Goal: Check status

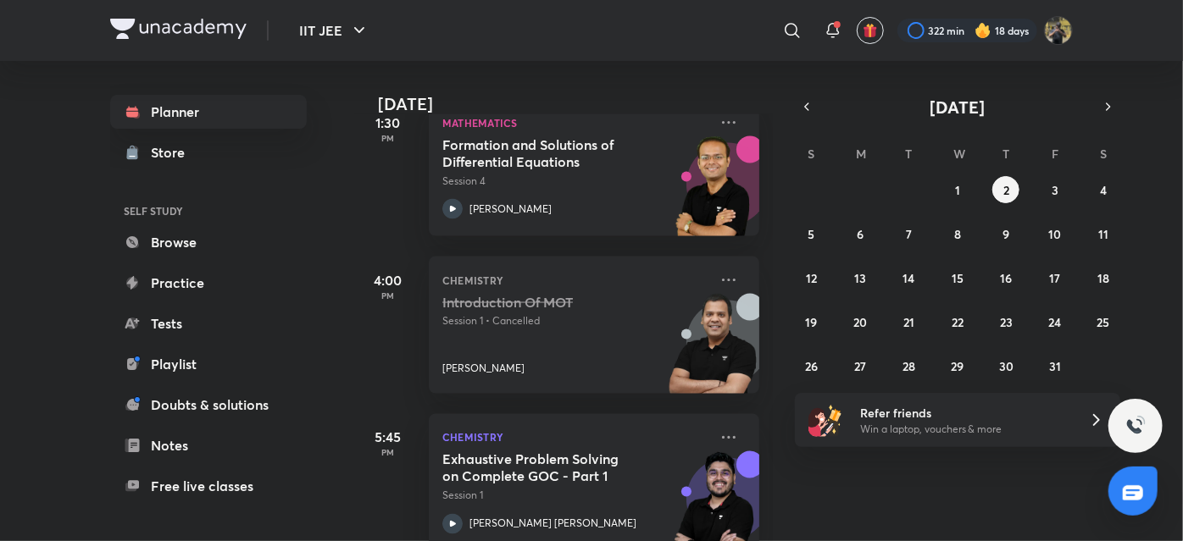
scroll to position [1360, 0]
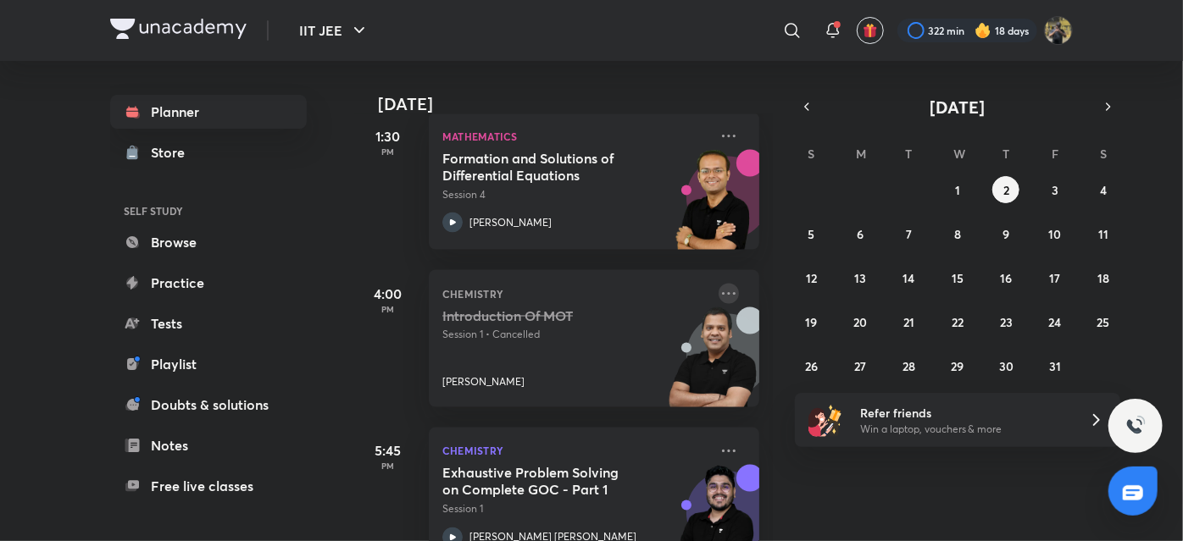
click at [719, 300] on icon at bounding box center [729, 294] width 20 height 20
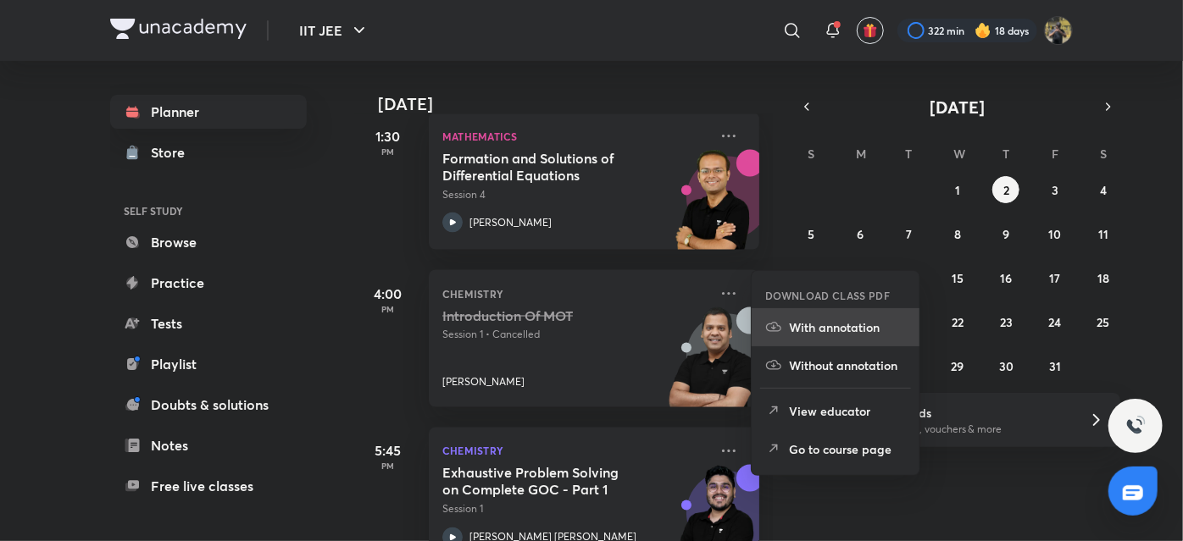
click at [806, 315] on li "With annotation" at bounding box center [836, 327] width 168 height 38
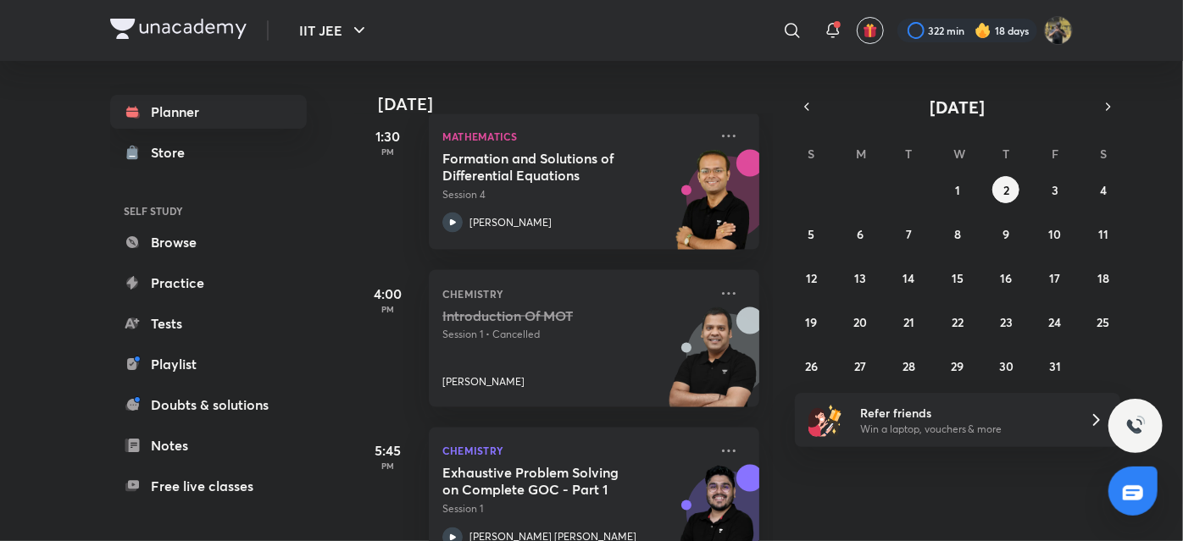
click at [525, 386] on p "[PERSON_NAME]" at bounding box center [483, 382] width 82 height 15
click at [590, 337] on p "Session 1 • Cancelled" at bounding box center [575, 335] width 266 height 15
click at [487, 331] on p "Session 1 • Cancelled" at bounding box center [575, 335] width 266 height 15
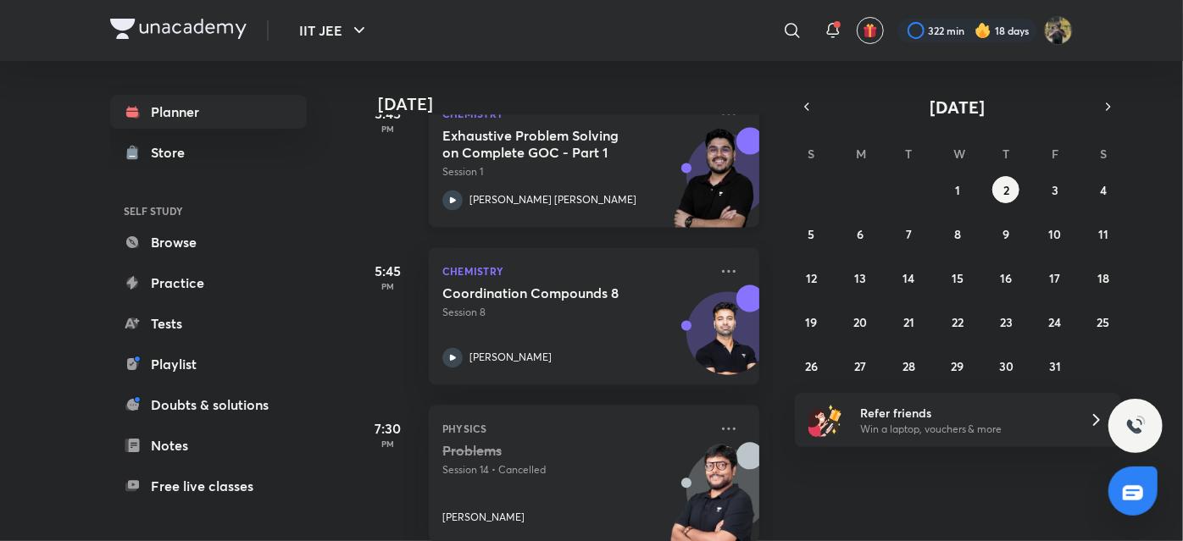
scroll to position [1724, 0]
